Goal: Use online tool/utility: Utilize a website feature to perform a specific function

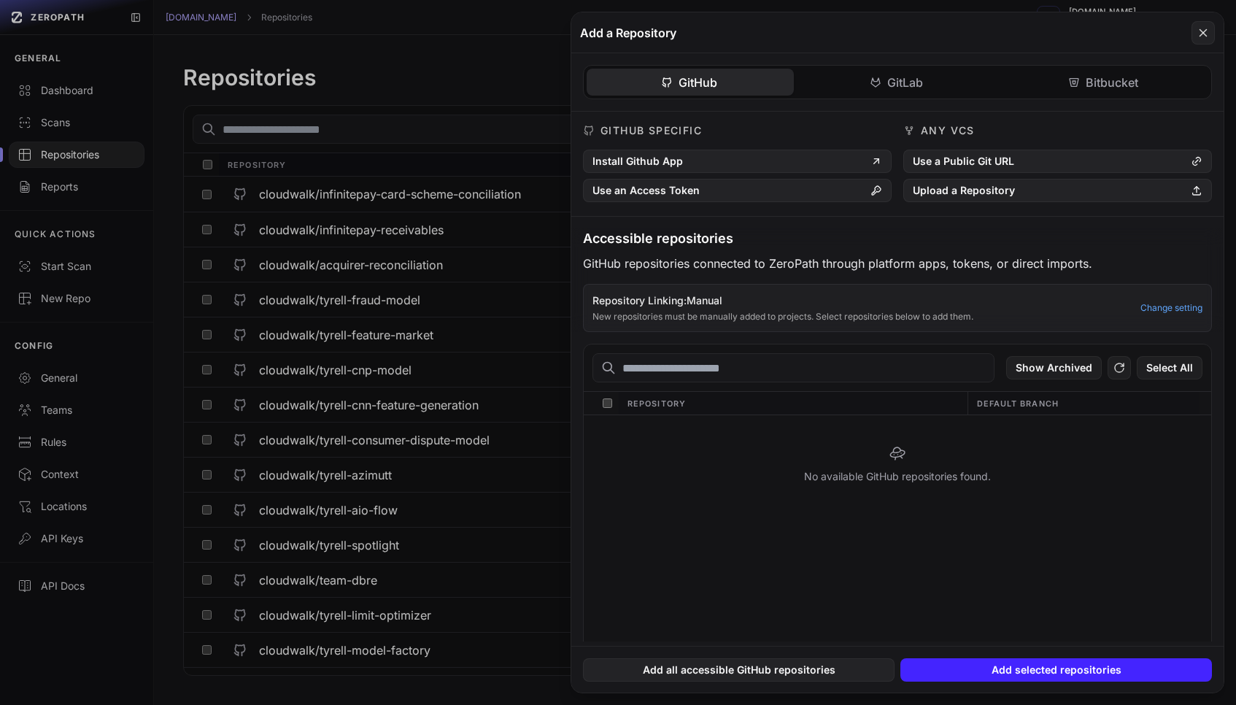
click at [117, 158] on button at bounding box center [618, 352] width 1236 height 705
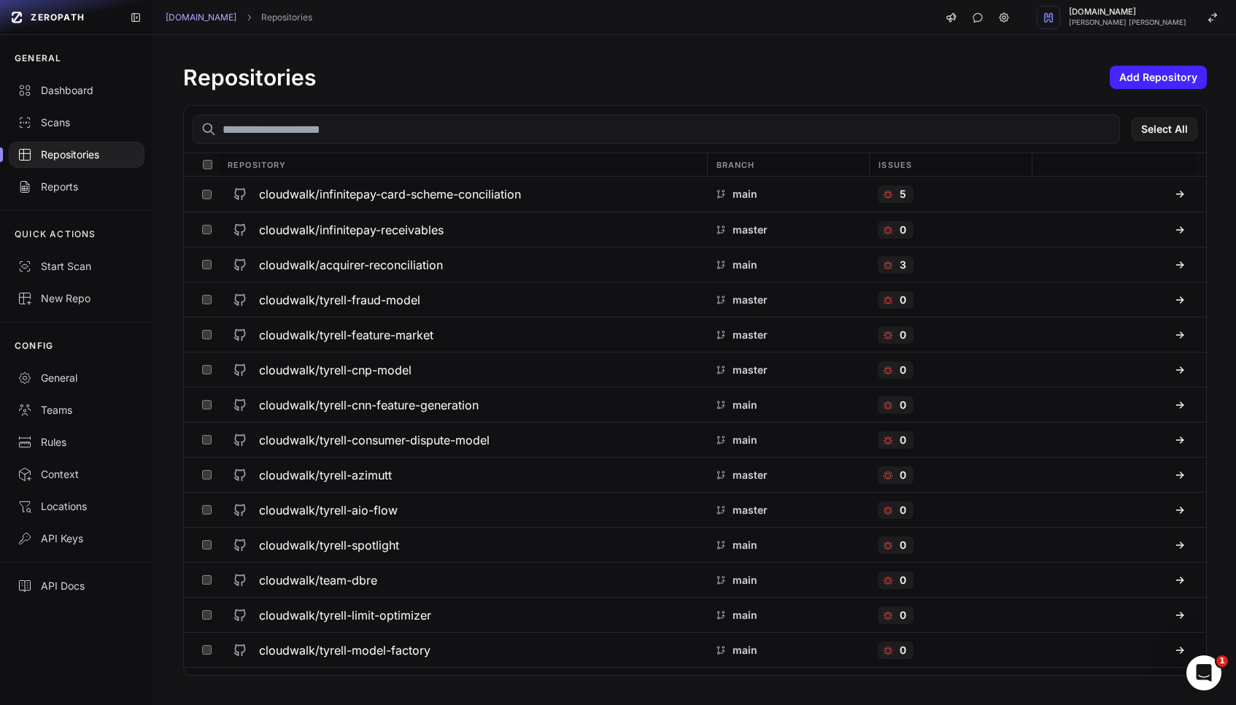
click at [360, 137] on input "text" at bounding box center [656, 129] width 927 height 29
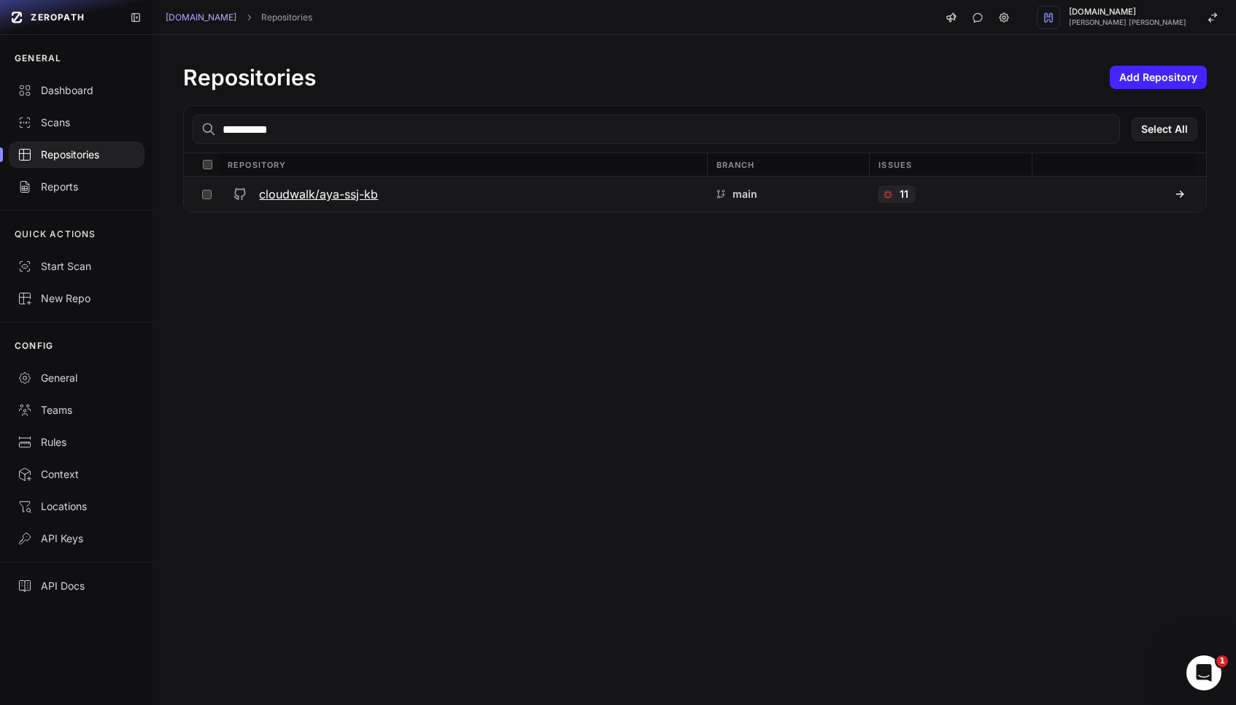
type input "**********"
click at [330, 194] on h3 "cloudwalk/aya-ssj-kb" at bounding box center [318, 194] width 119 height 18
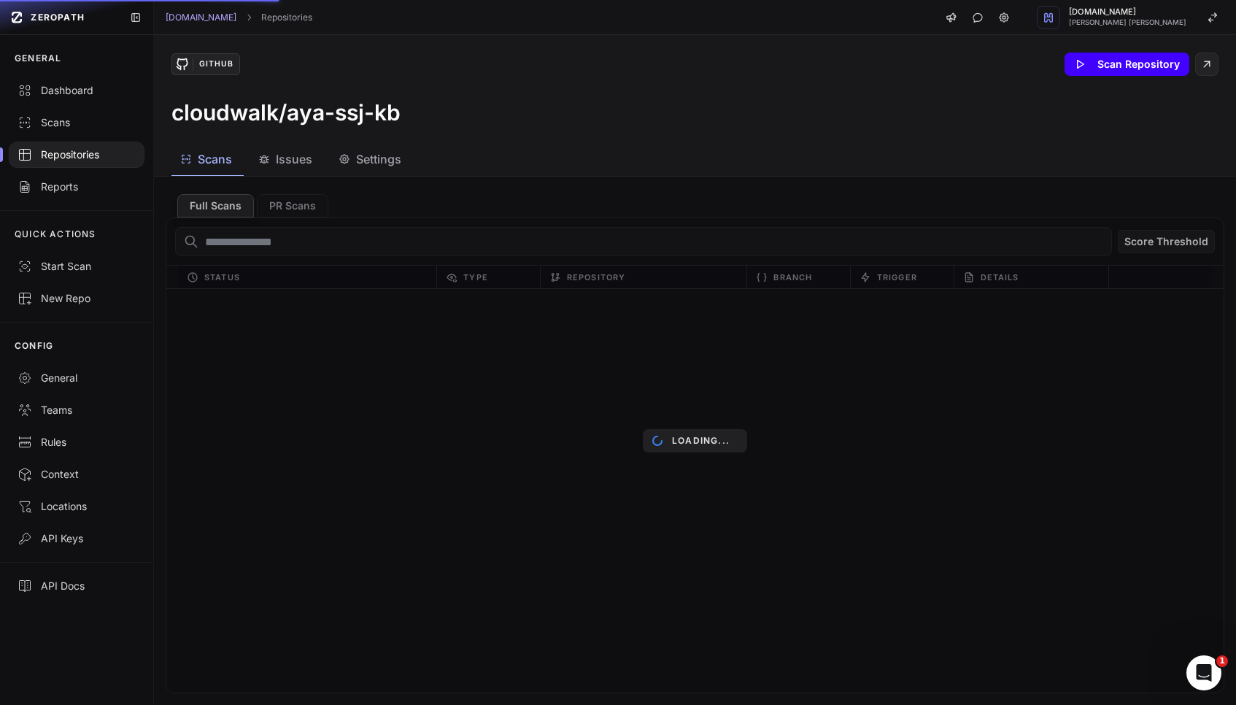
click at [1108, 66] on button "Scan Repository" at bounding box center [1126, 64] width 125 height 23
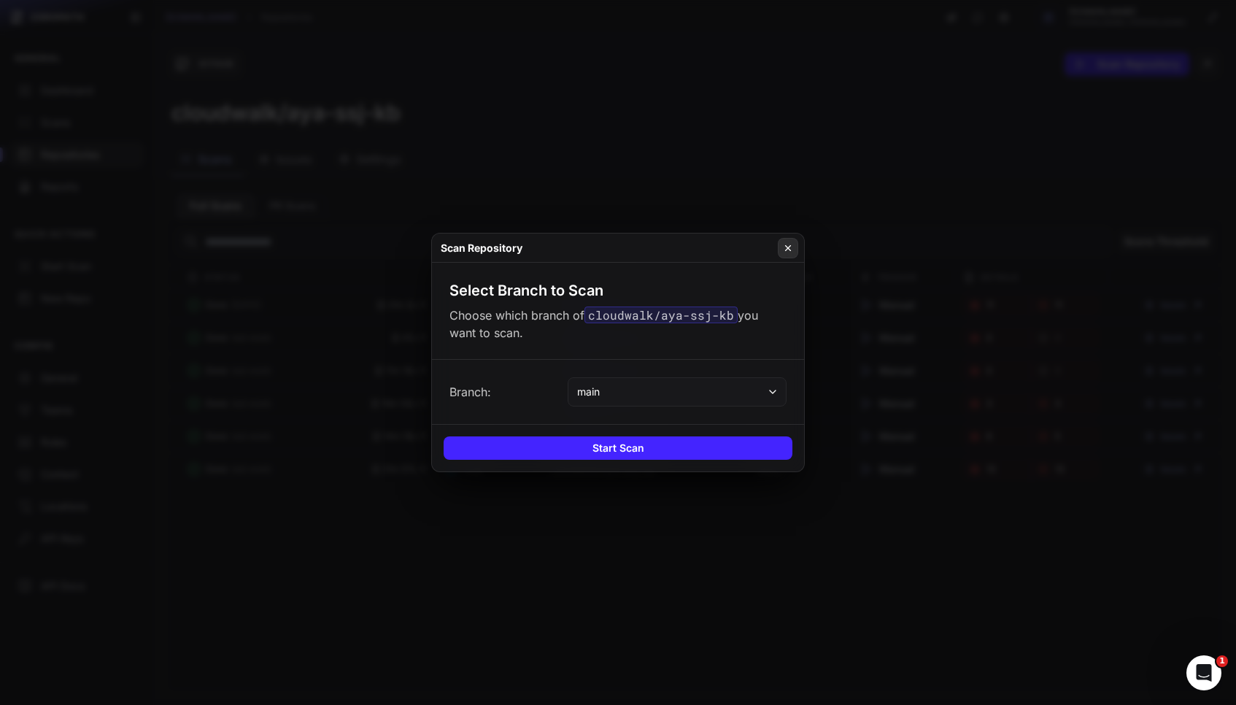
click at [793, 252] on button at bounding box center [788, 248] width 20 height 20
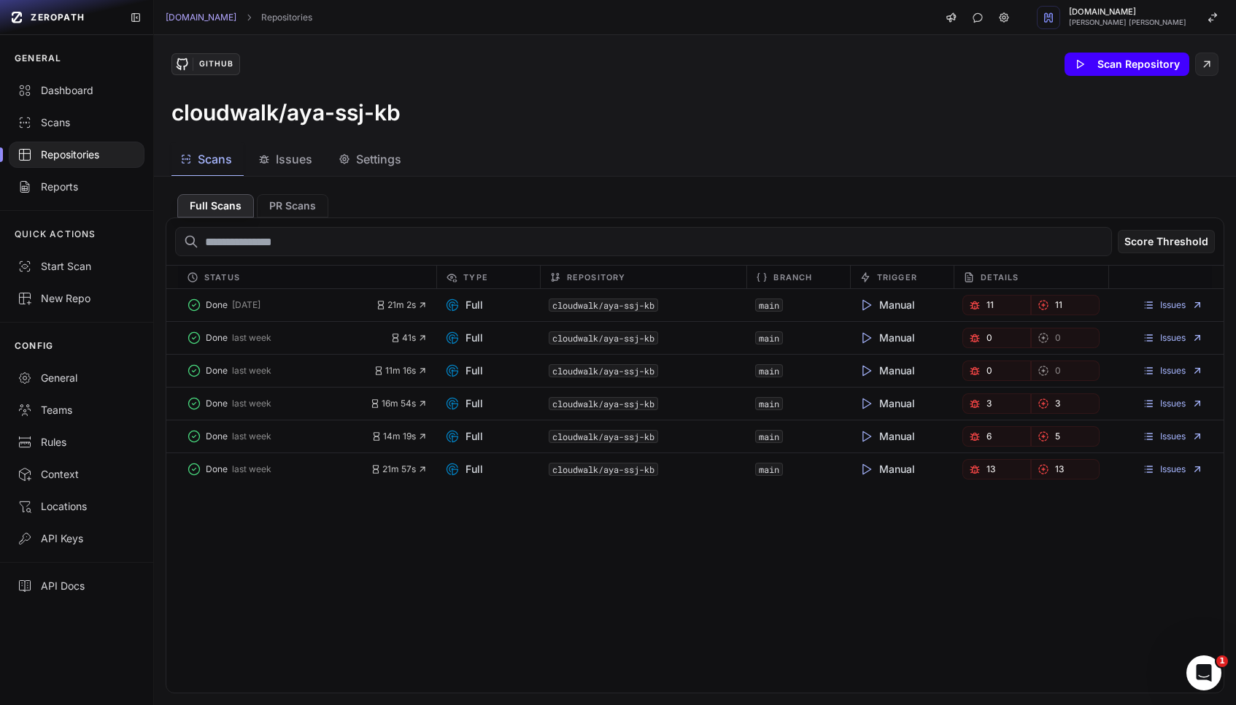
click at [1102, 61] on button "Scan Repository" at bounding box center [1126, 64] width 125 height 23
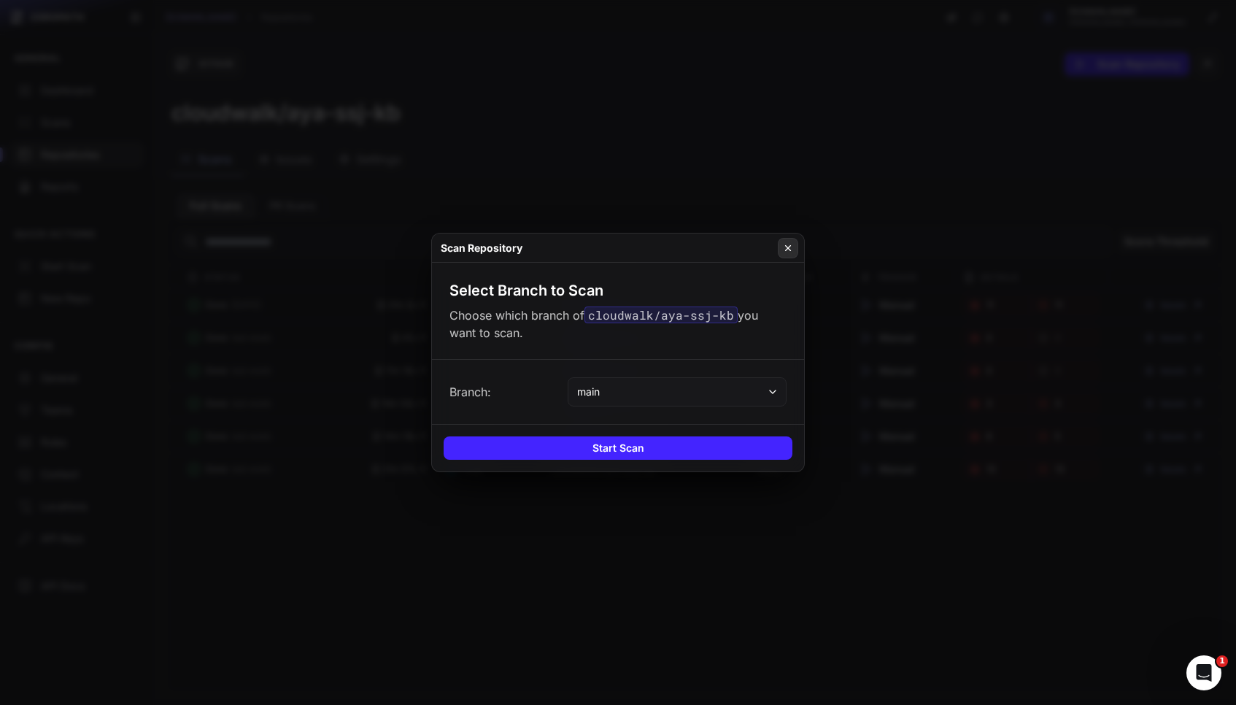
click at [793, 247] on button at bounding box center [788, 248] width 20 height 20
